Goal: Communication & Community: Answer question/provide support

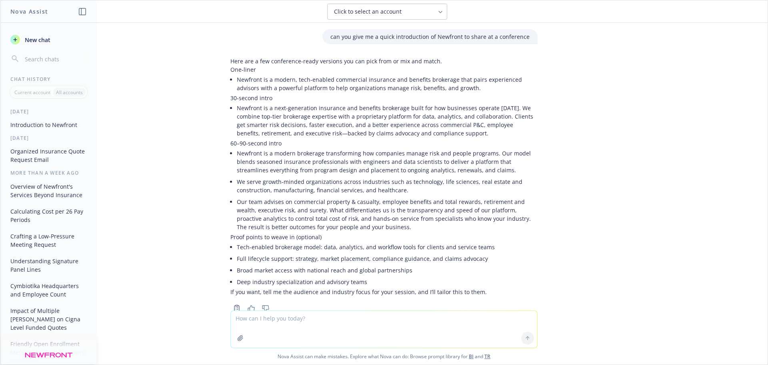
scroll to position [22, 0]
